Goal: Task Accomplishment & Management: Manage account settings

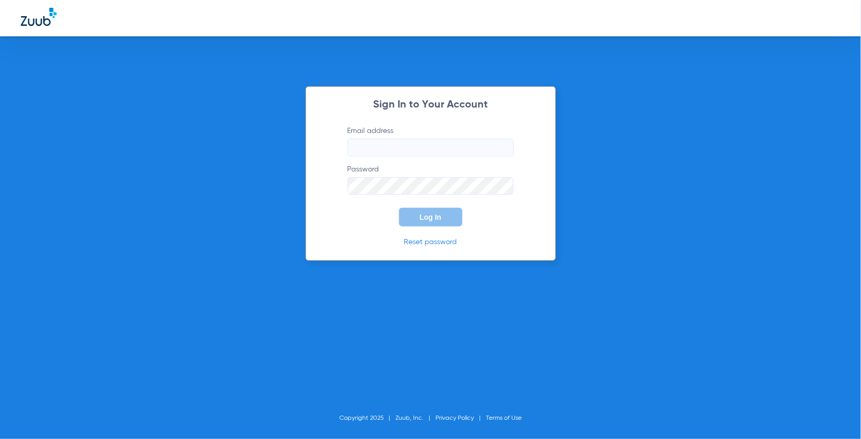
type input "[EMAIL_ADDRESS][DOMAIN_NAME]"
click at [437, 215] on span "Log In" at bounding box center [431, 217] width 22 height 8
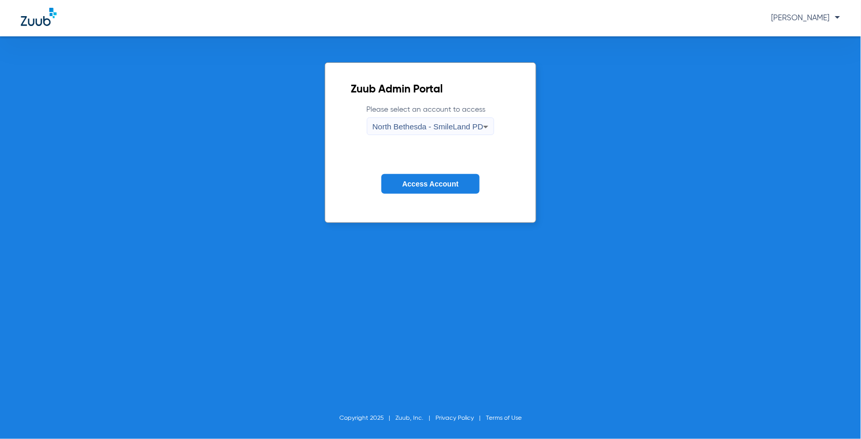
click at [454, 120] on div "North Bethesda - SmileLand PD" at bounding box center [428, 127] width 111 height 18
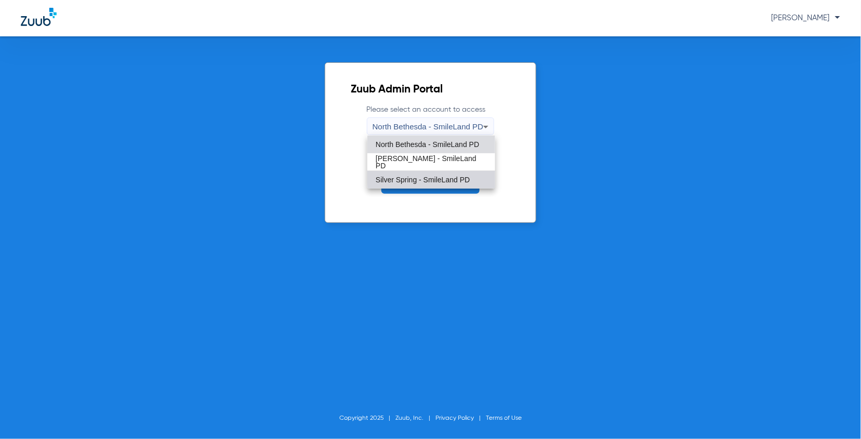
click at [442, 175] on mat-option "Silver Spring - SmileLand PD" at bounding box center [430, 180] width 127 height 18
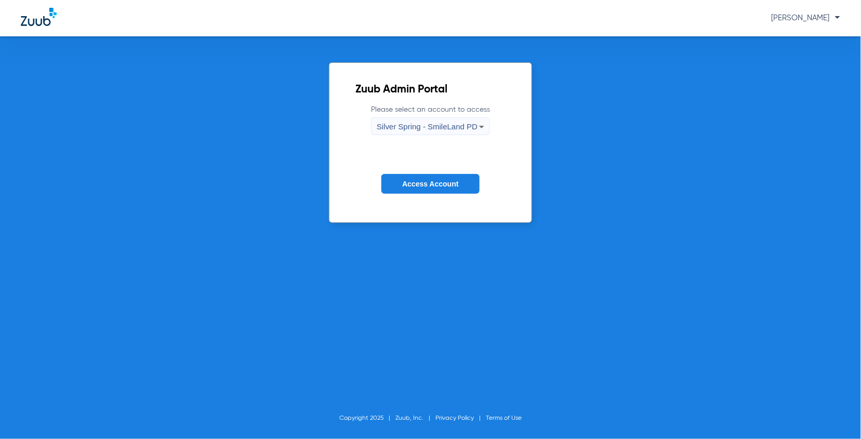
click at [436, 176] on button "Access Account" at bounding box center [431, 184] width 98 height 20
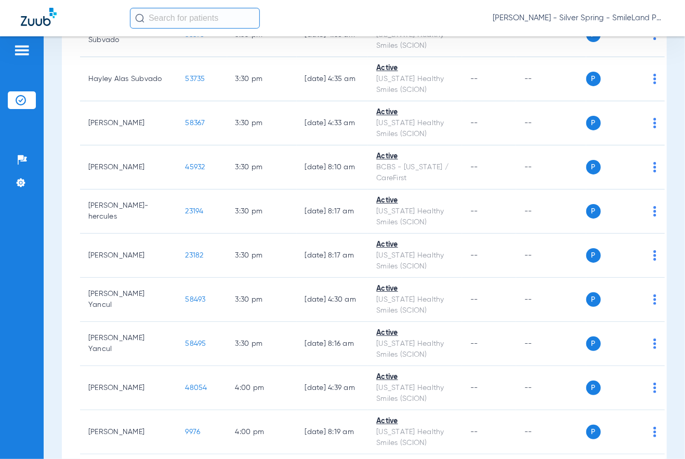
scroll to position [5681, 0]
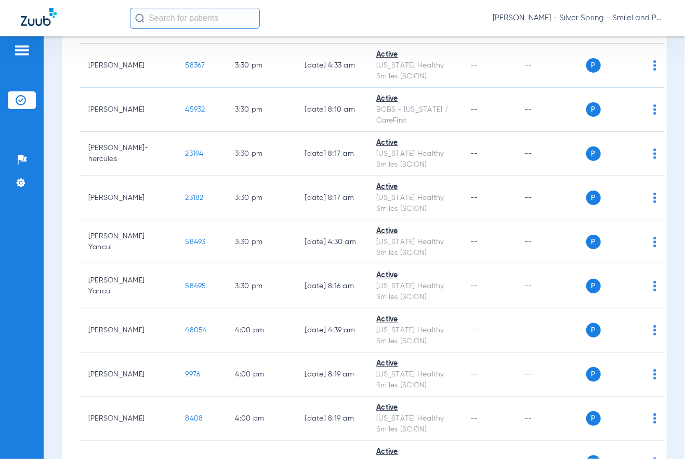
click at [641, 13] on span "[PERSON_NAME] - Silver Spring - SmileLand PD" at bounding box center [579, 18] width 172 height 10
click at [444, 27] on div at bounding box center [342, 229] width 685 height 459
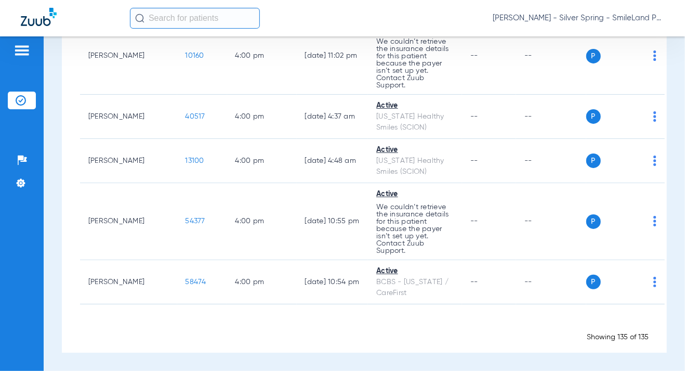
scroll to position [7241, 0]
